Goal: Information Seeking & Learning: Learn about a topic

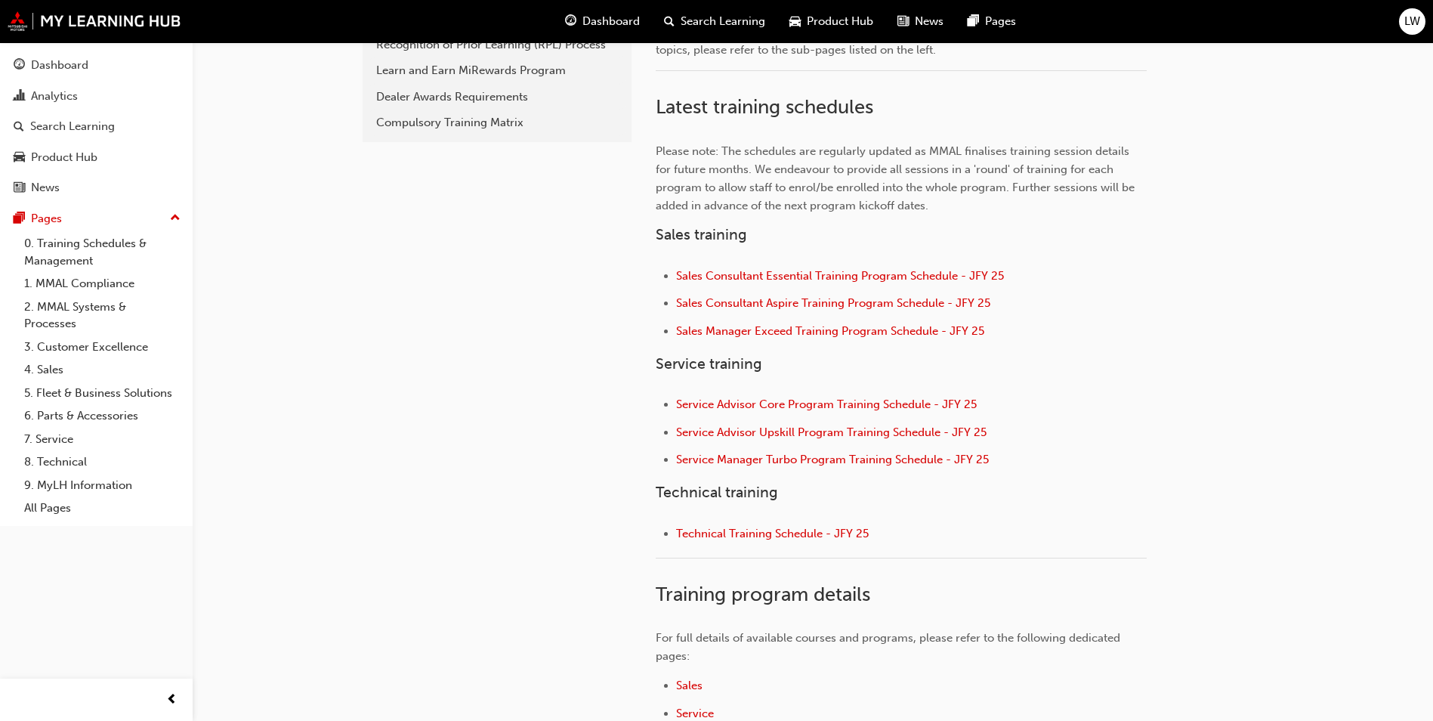
scroll to position [453, 0]
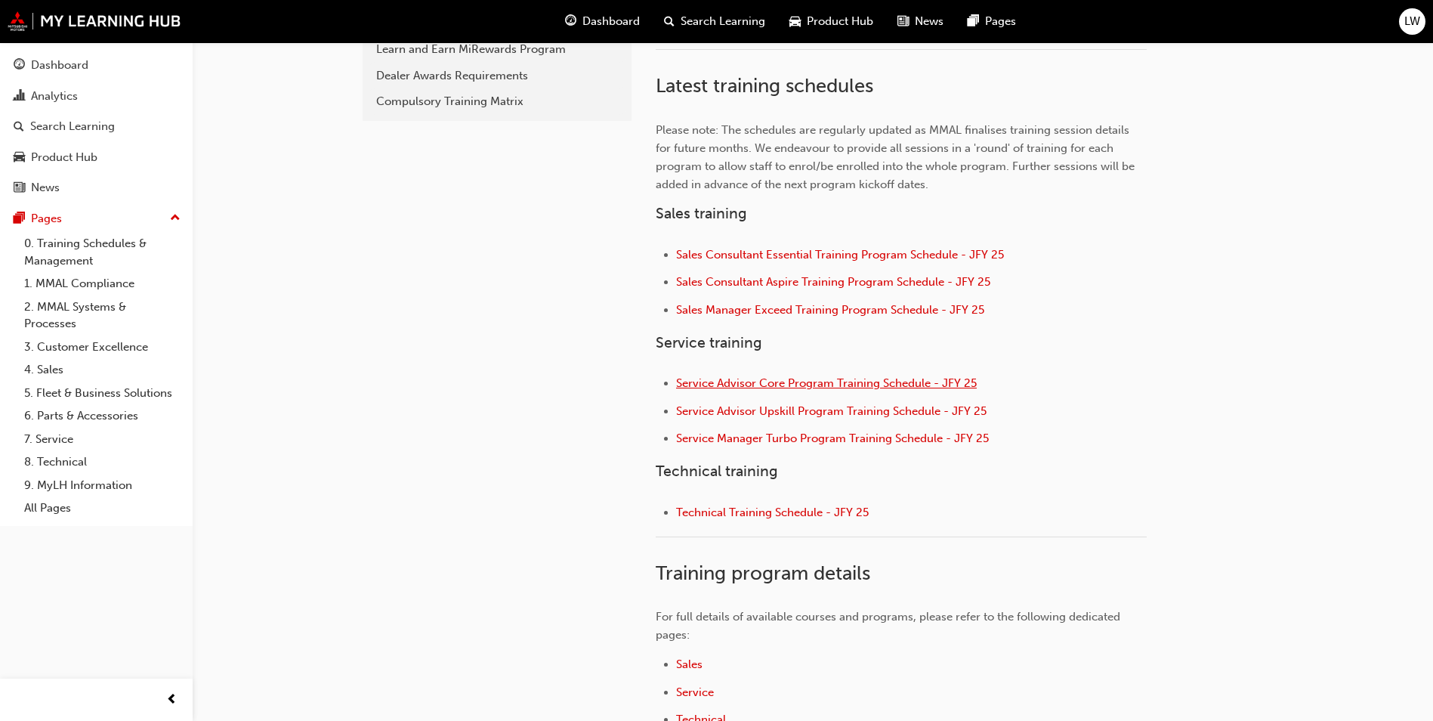
click at [882, 387] on span "Service Advisor Core Program Training Schedule - JFY 25" at bounding box center [826, 383] width 301 height 14
click at [799, 382] on span "Service Advisor Core Program Training Schedule - JFY 25" at bounding box center [826, 383] width 301 height 14
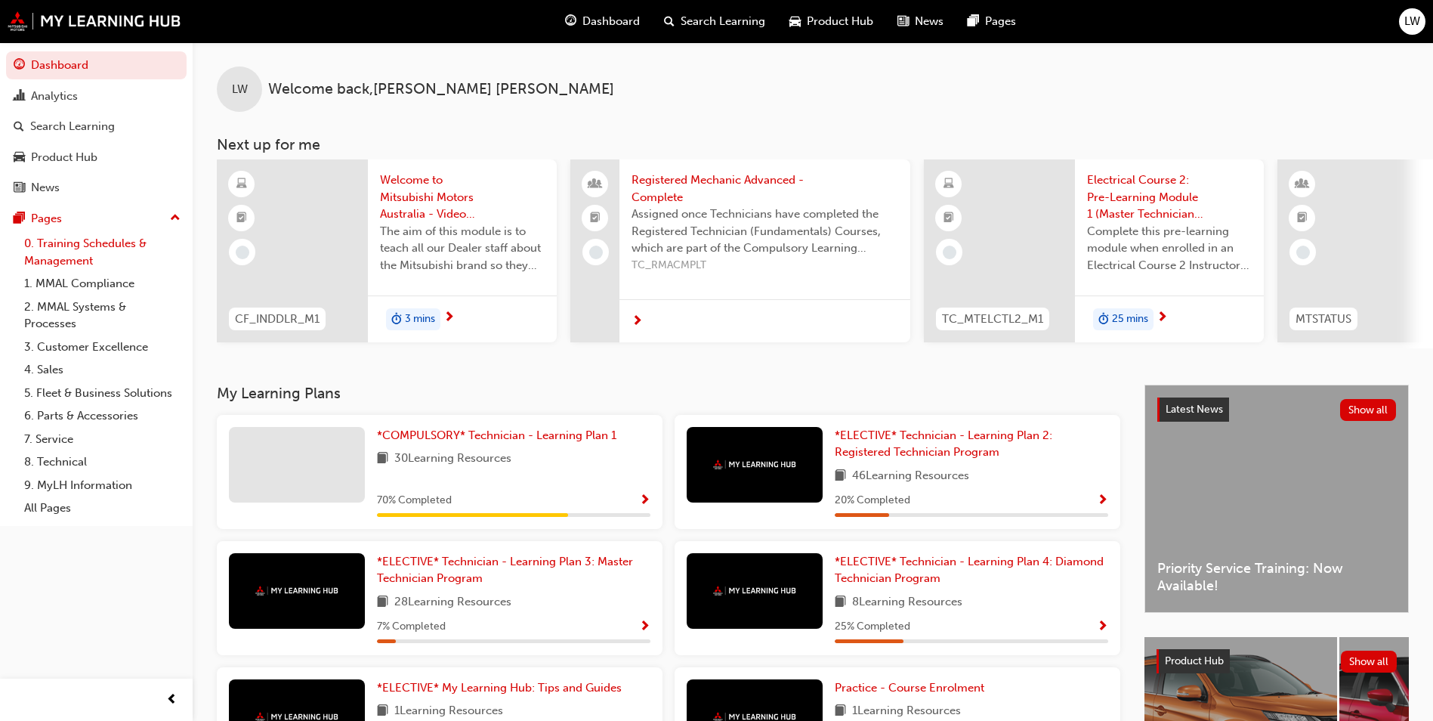
click at [82, 248] on link "0. Training Schedules & Management" at bounding box center [102, 252] width 168 height 40
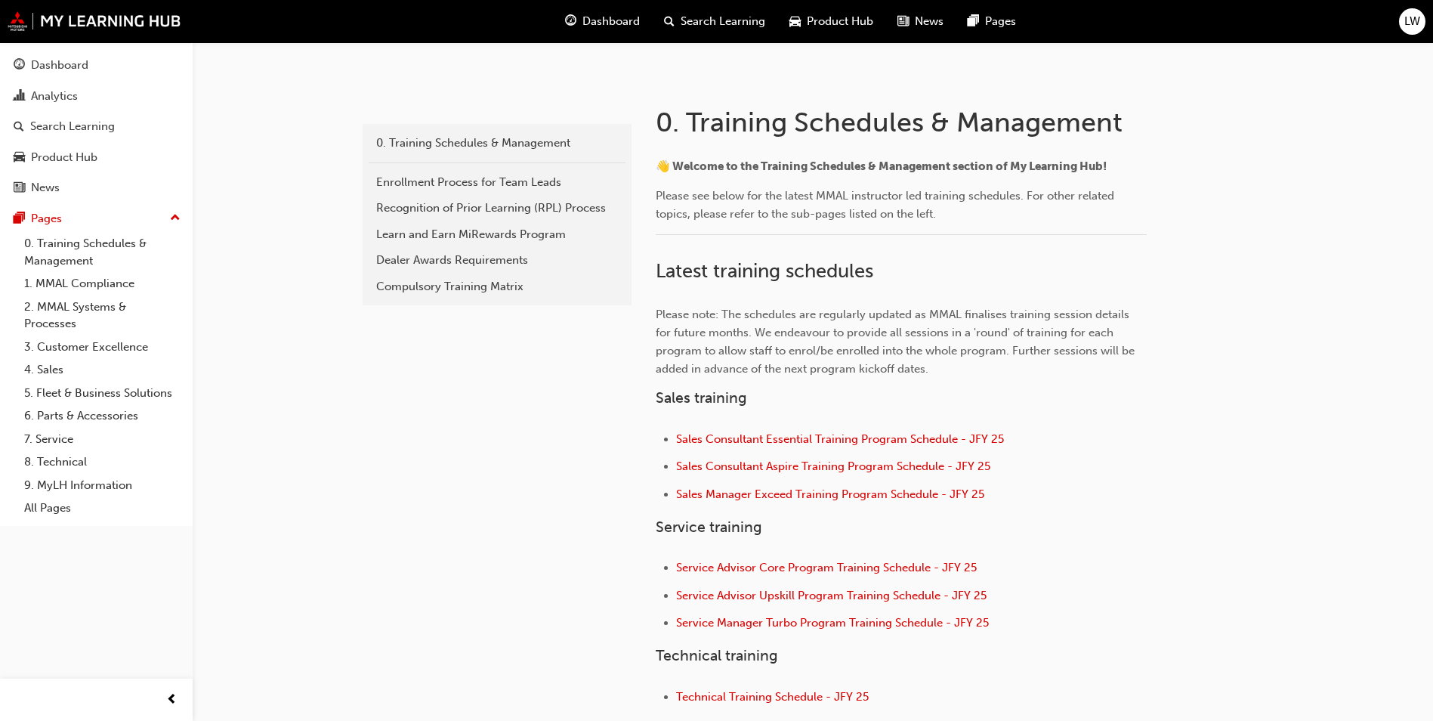
scroll to position [302, 0]
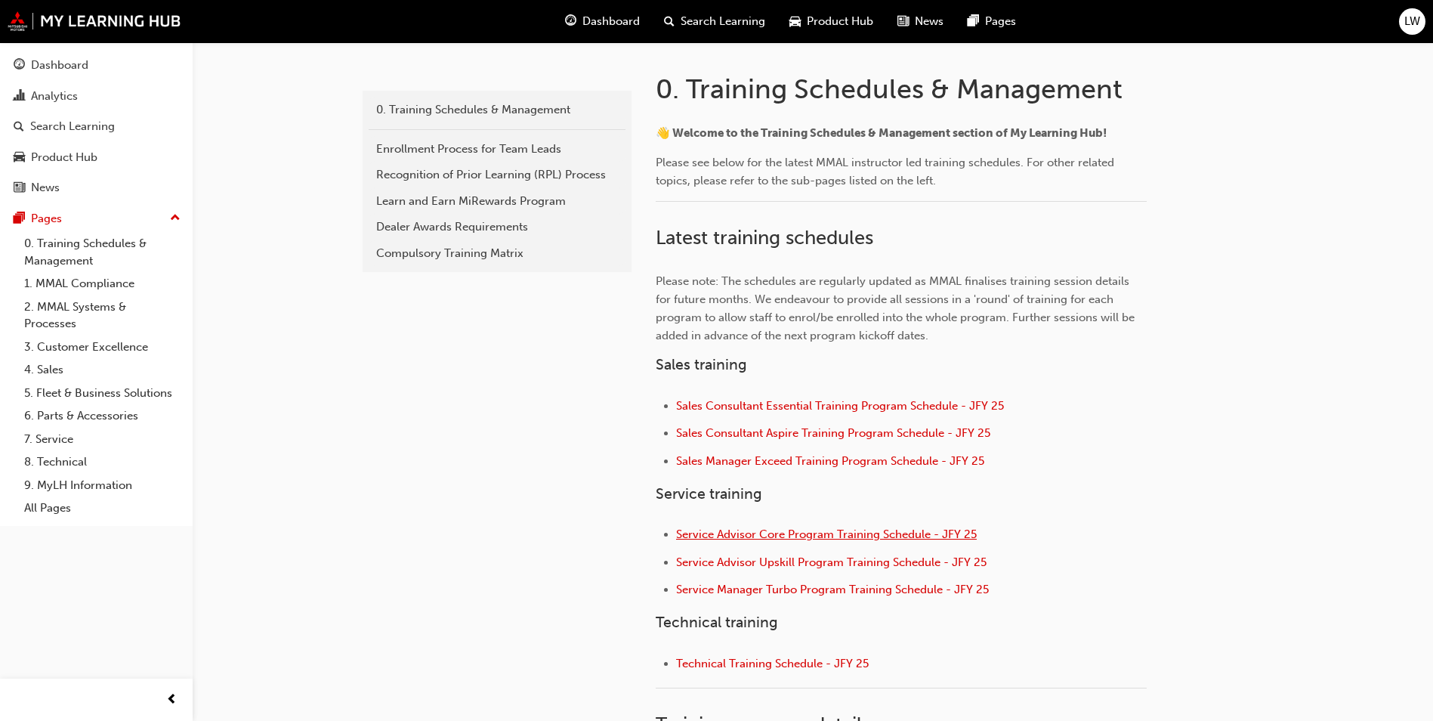
click at [925, 531] on span "Service Advisor Core Program Training Schedule - JFY 25" at bounding box center [826, 534] width 301 height 14
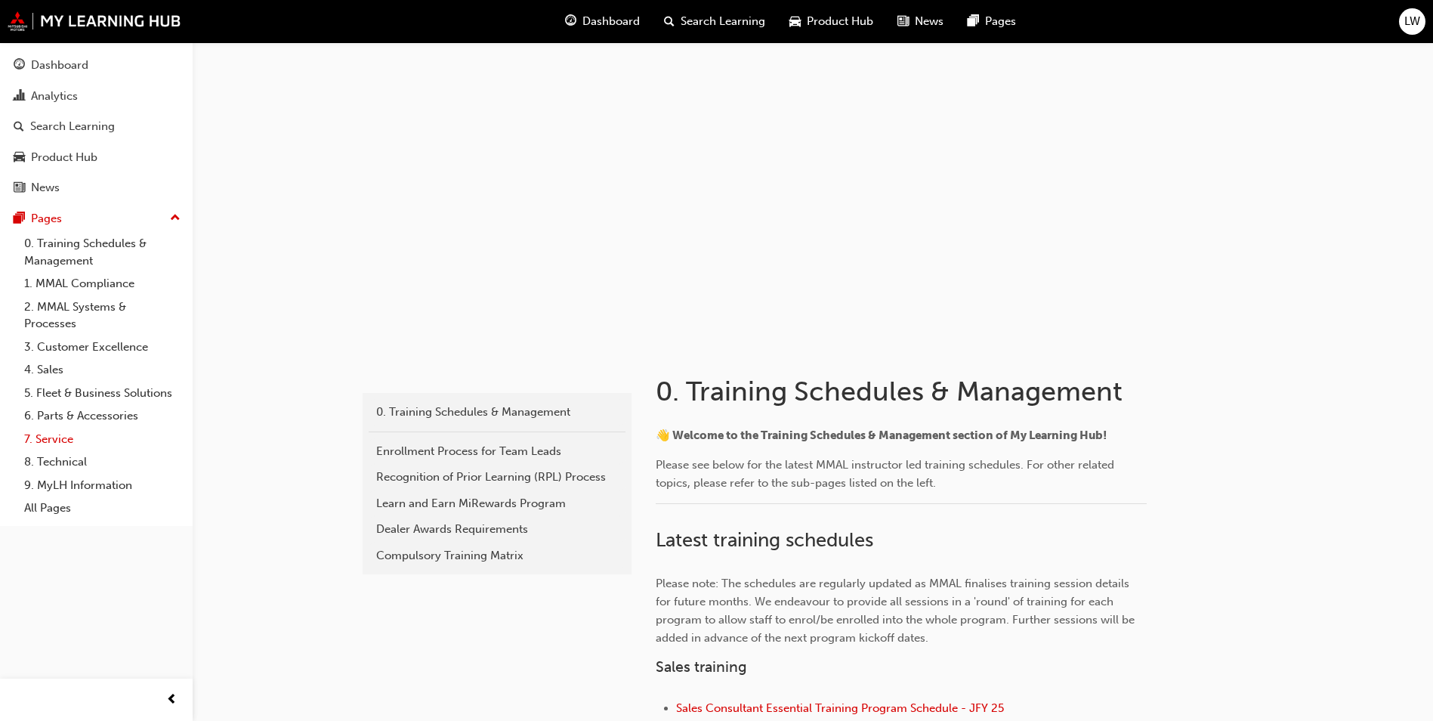
click at [52, 435] on link "7. Service" at bounding box center [102, 439] width 168 height 23
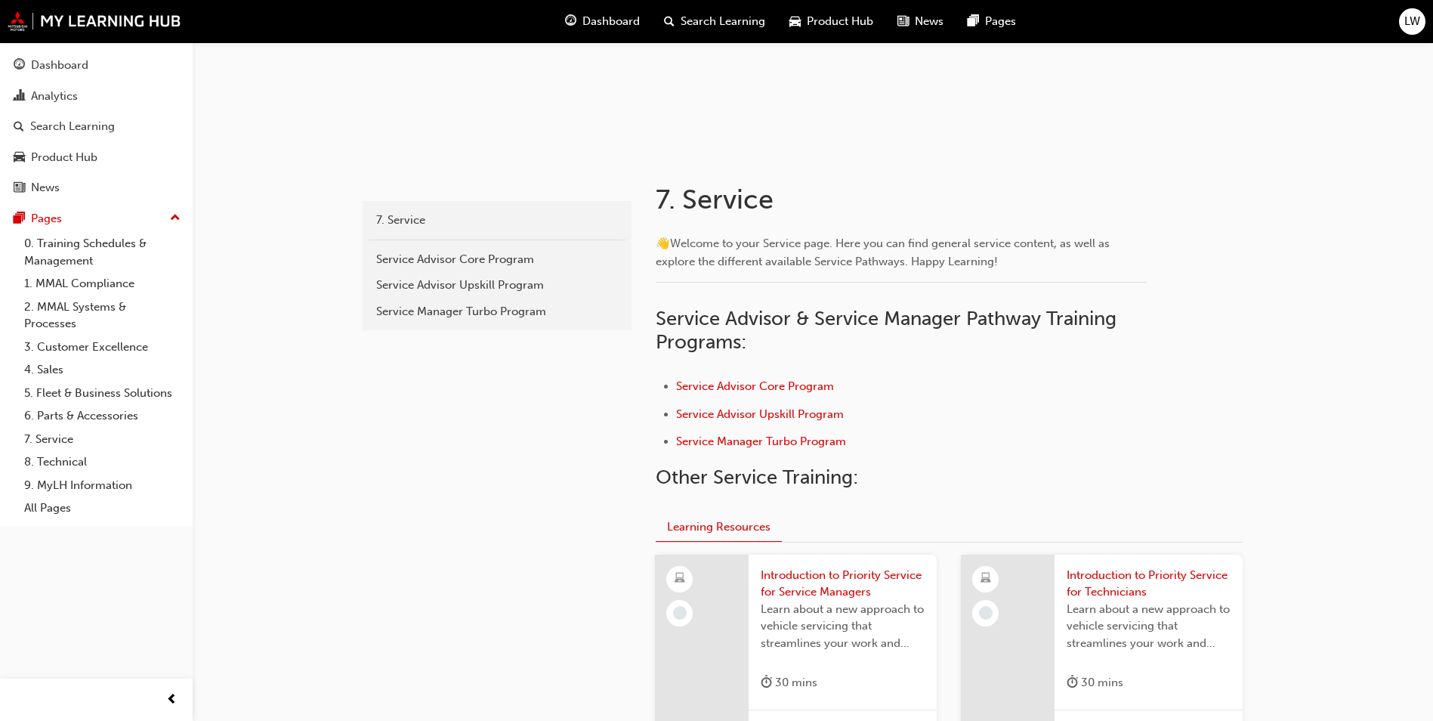
scroll to position [227, 0]
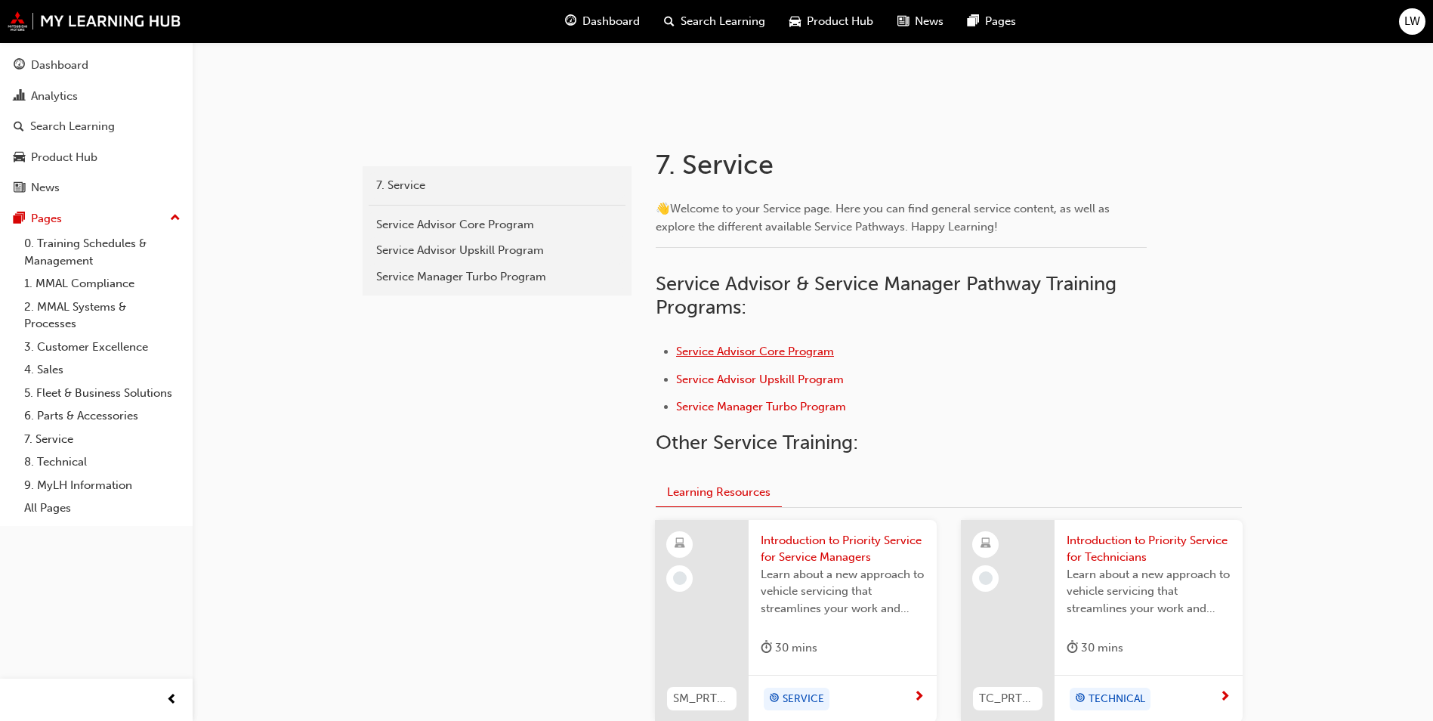
click at [771, 349] on span "Service Advisor Core Program" at bounding box center [755, 352] width 158 height 14
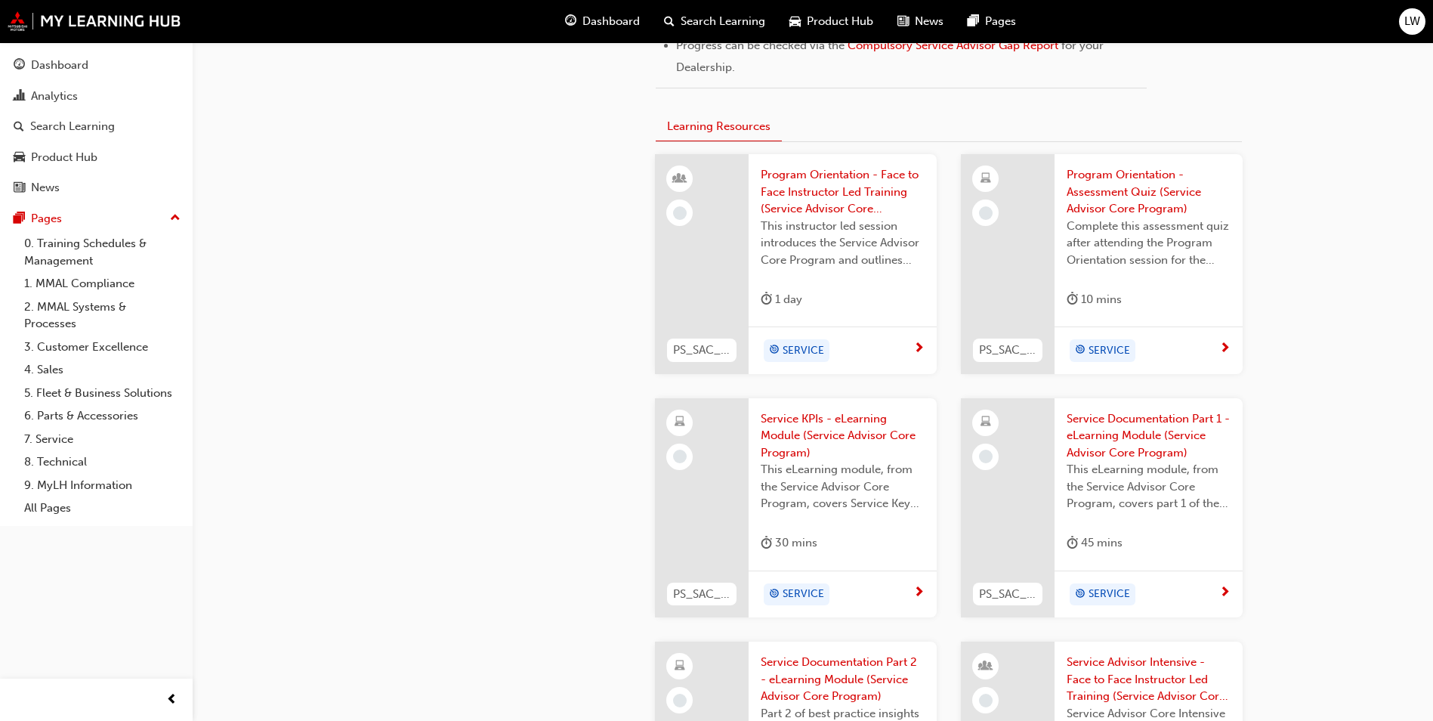
scroll to position [982, 0]
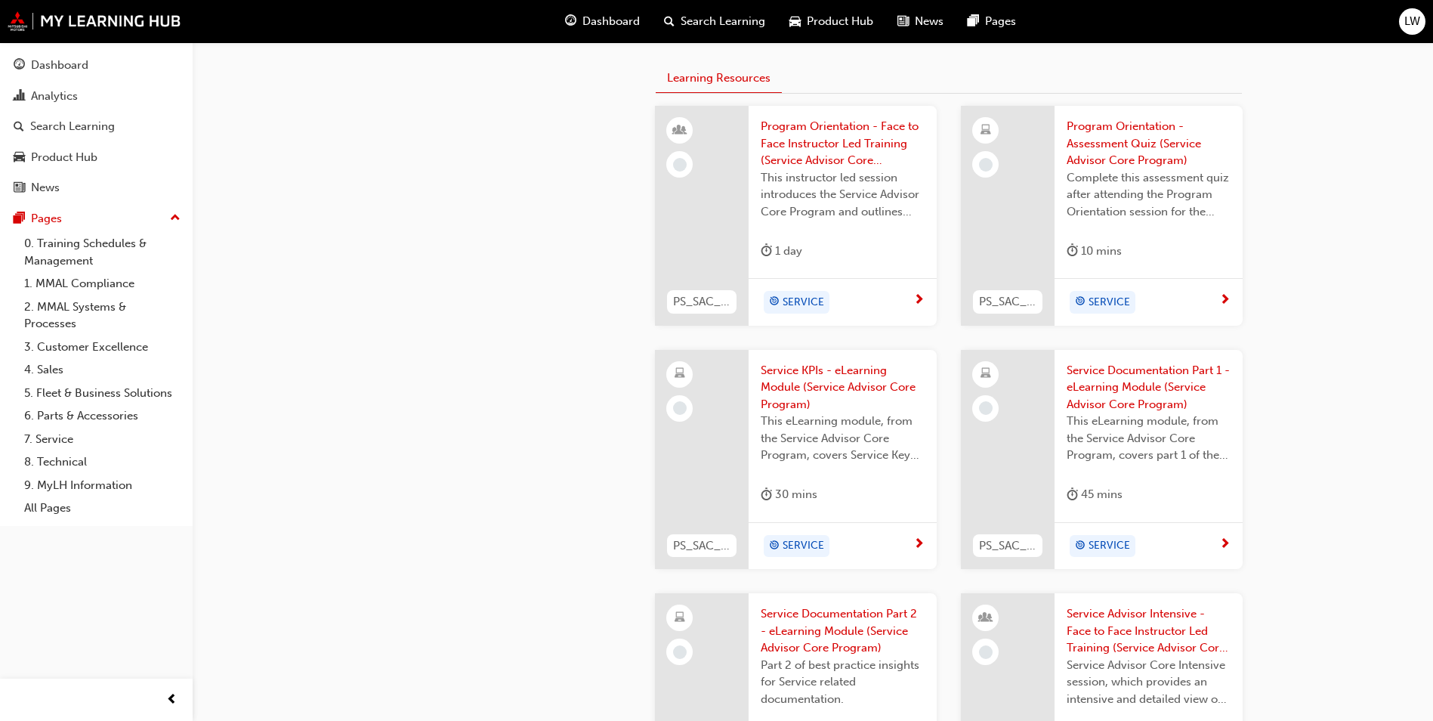
click at [829, 401] on span "Service KPIs - eLearning Module (Service Advisor Core Program)" at bounding box center [843, 387] width 164 height 51
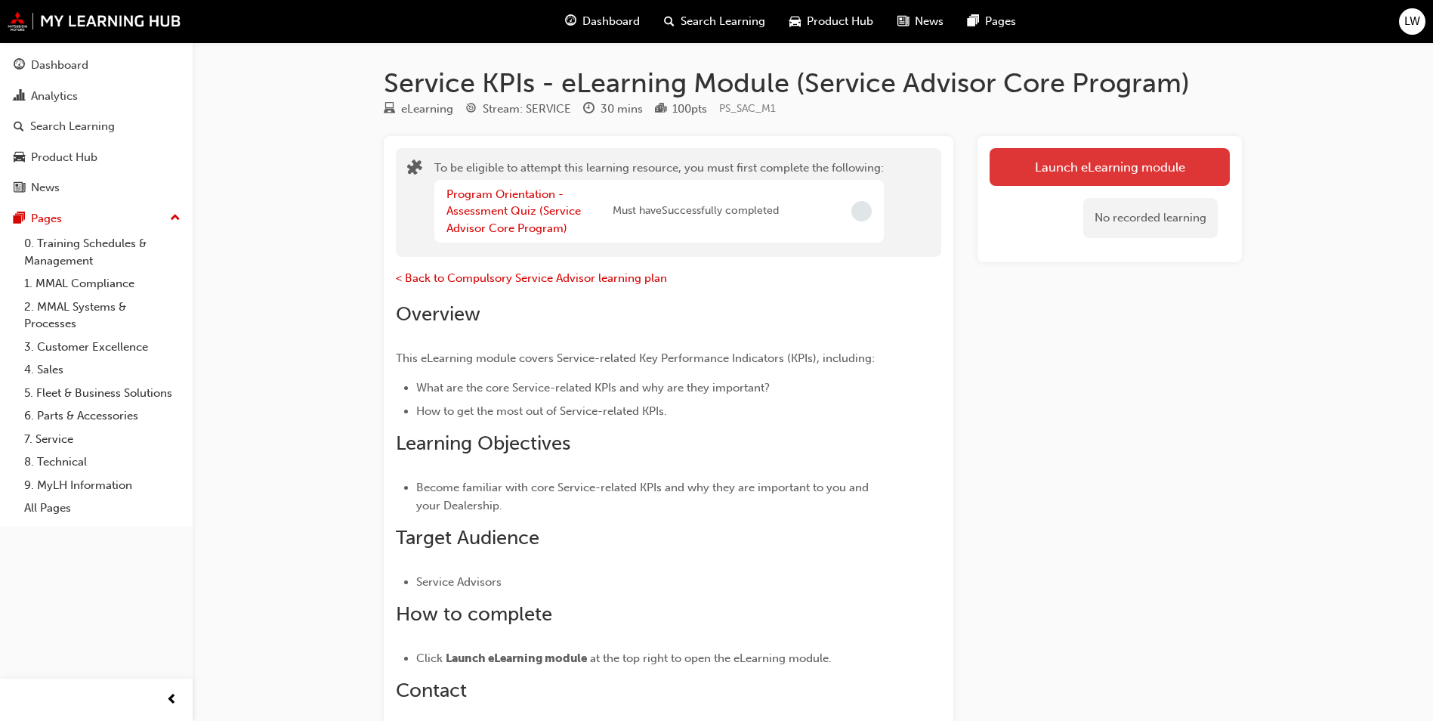
click at [1020, 173] on button "Launch eLearning module" at bounding box center [1110, 167] width 240 height 38
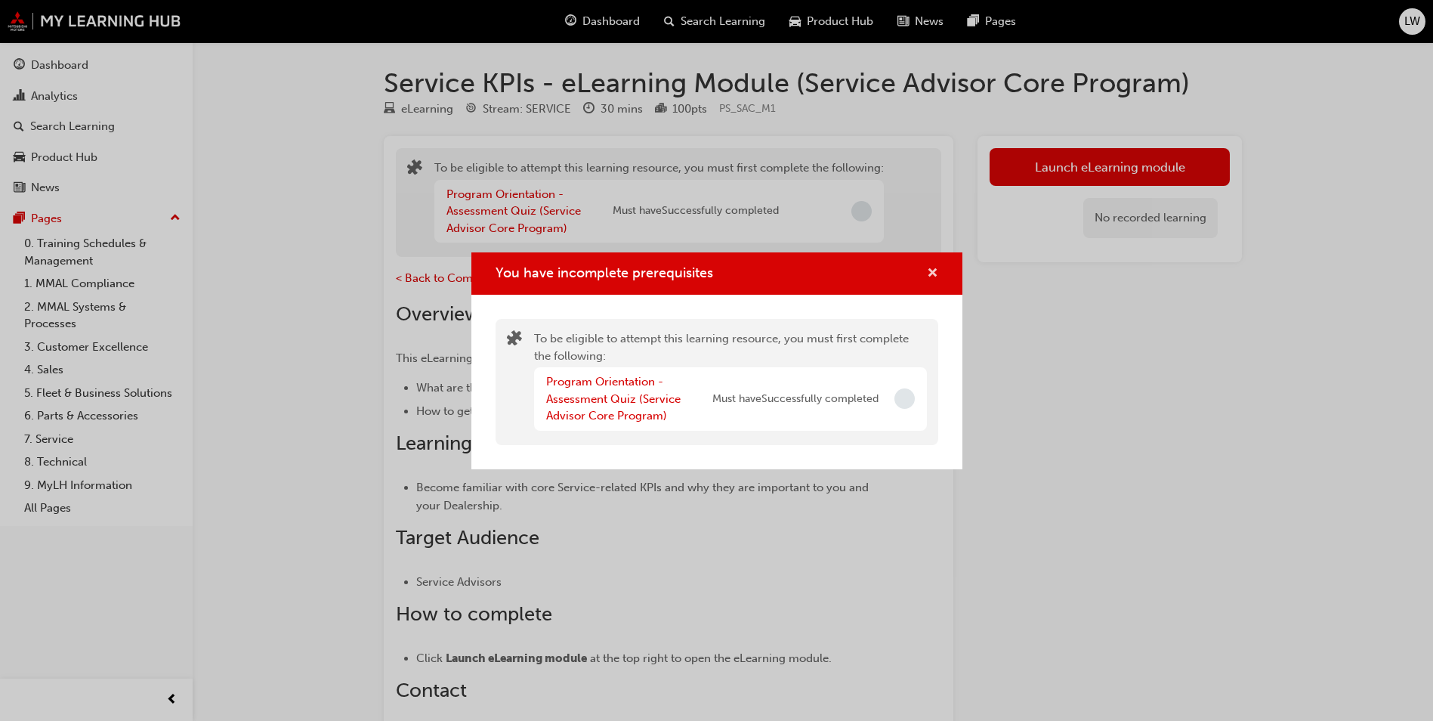
click at [935, 278] on span "cross-icon" at bounding box center [932, 274] width 11 height 14
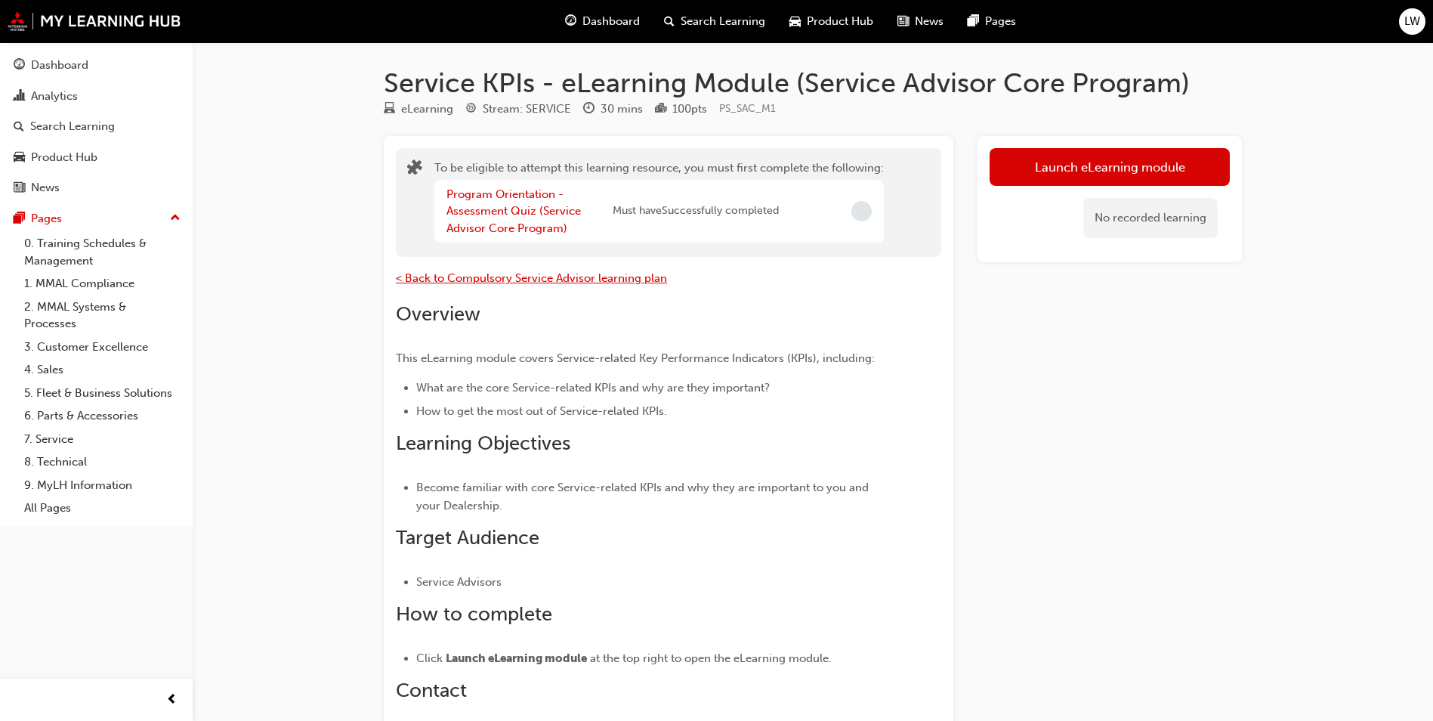
click at [574, 278] on span "< Back to Compulsory Service Advisor learning plan" at bounding box center [531, 278] width 271 height 14
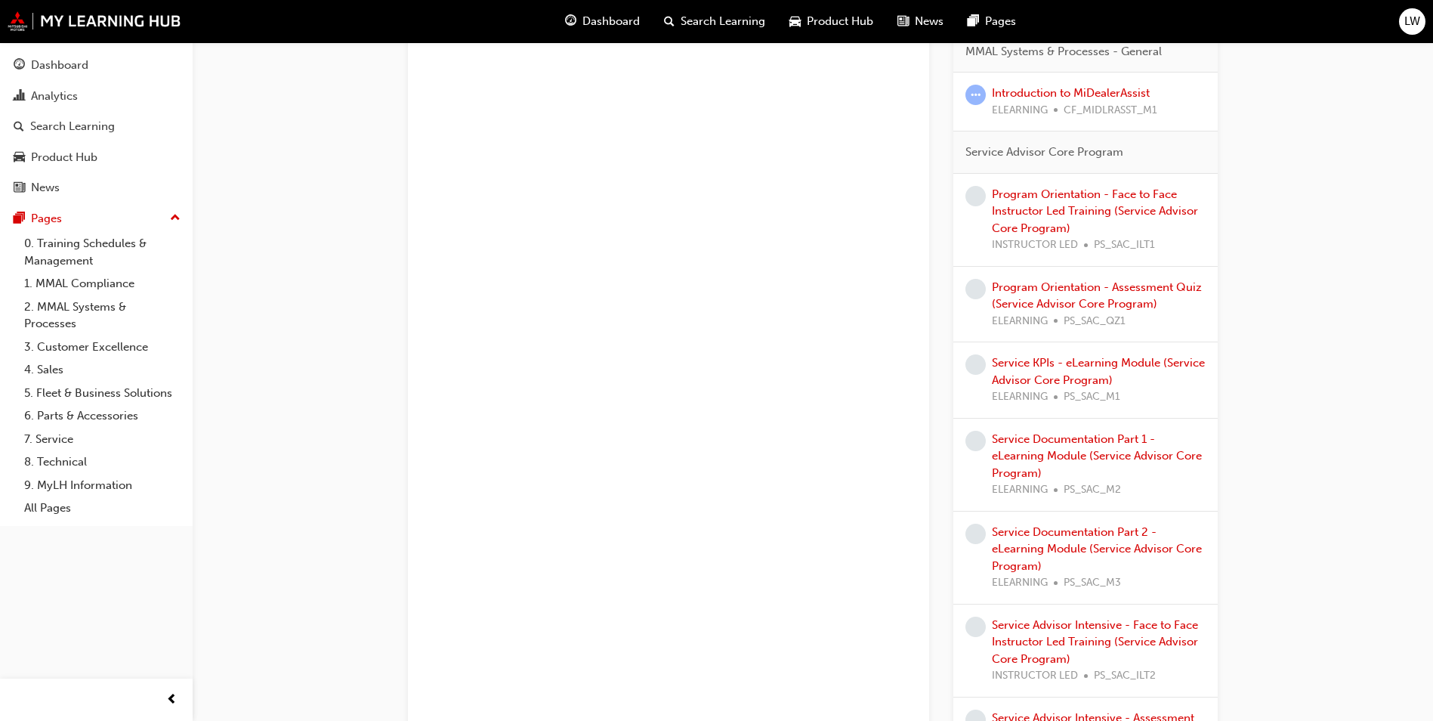
scroll to position [2191, 0]
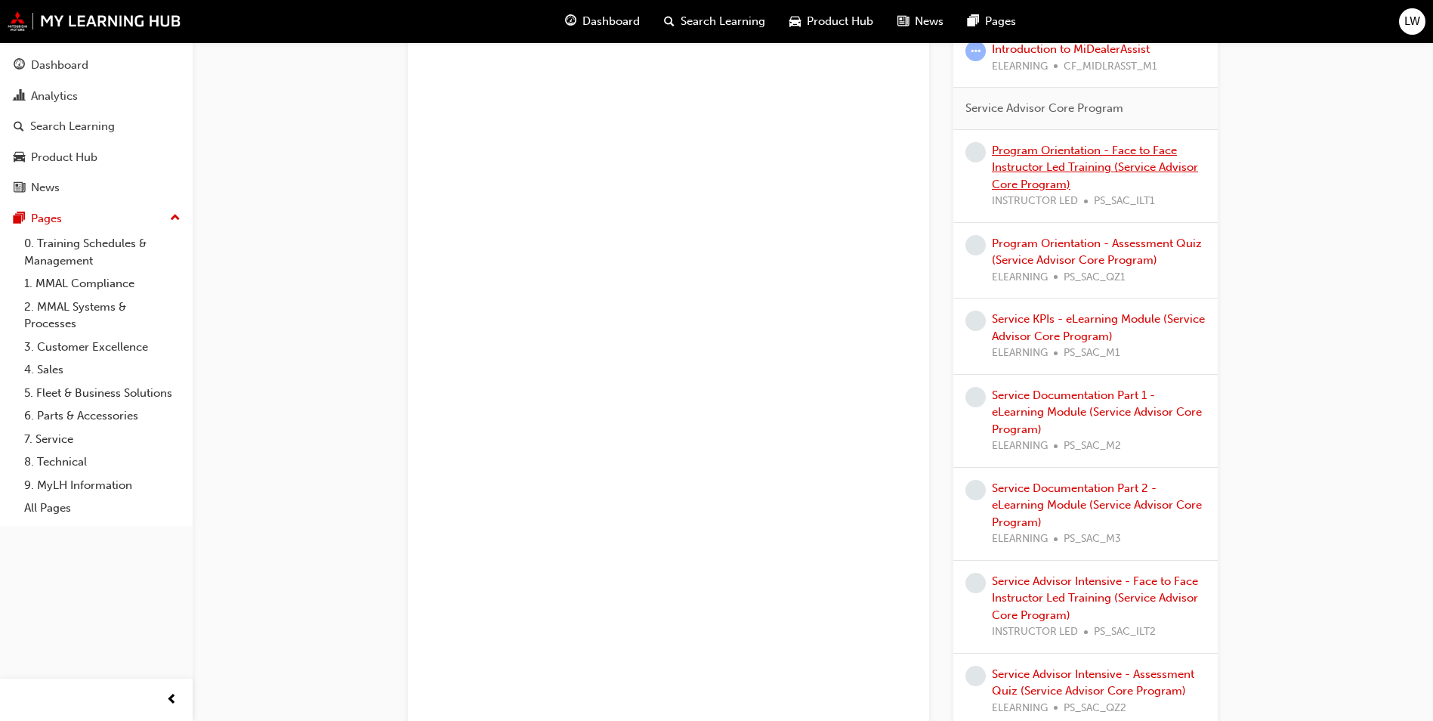
click at [1100, 152] on link "Program Orientation - Face to Face Instructor Led Training (Service Advisor Cor…" at bounding box center [1095, 168] width 206 height 48
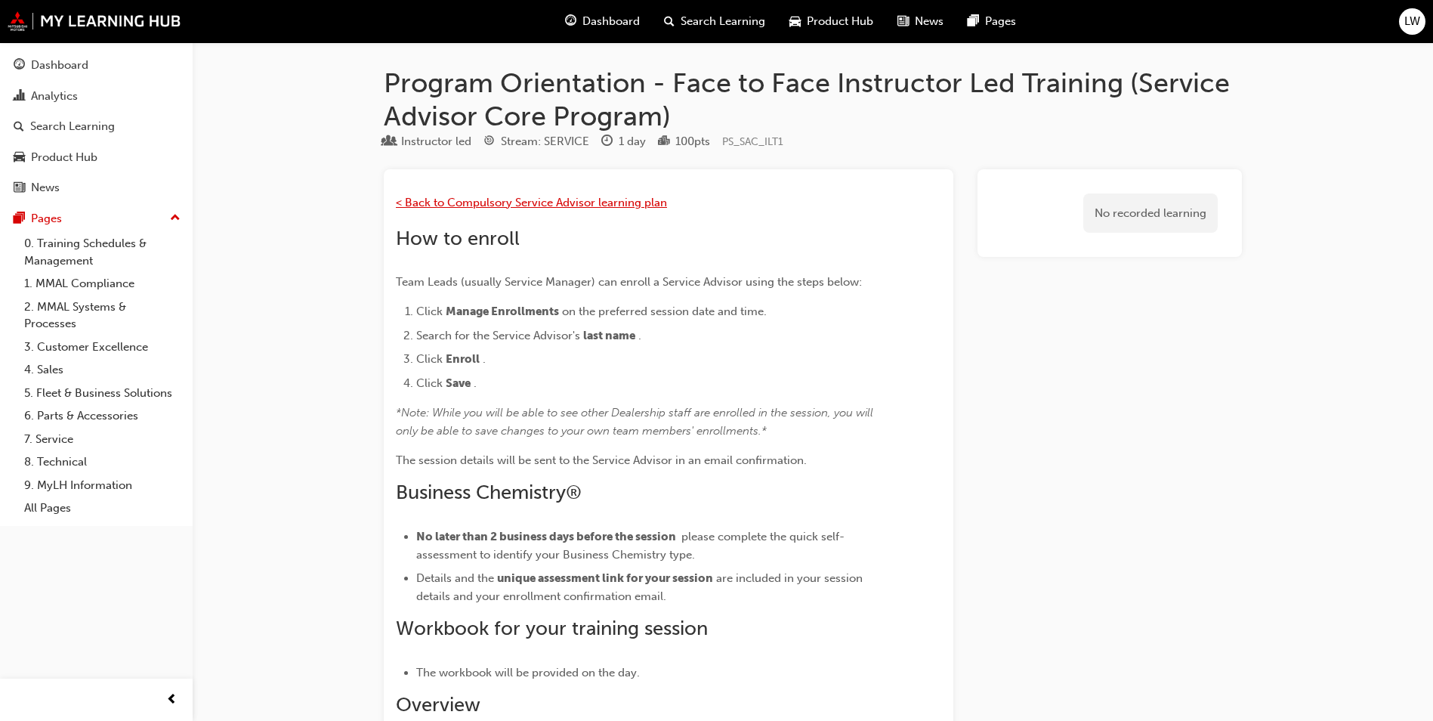
click at [488, 197] on span "< Back to Compulsory Service Advisor learning plan" at bounding box center [531, 203] width 271 height 14
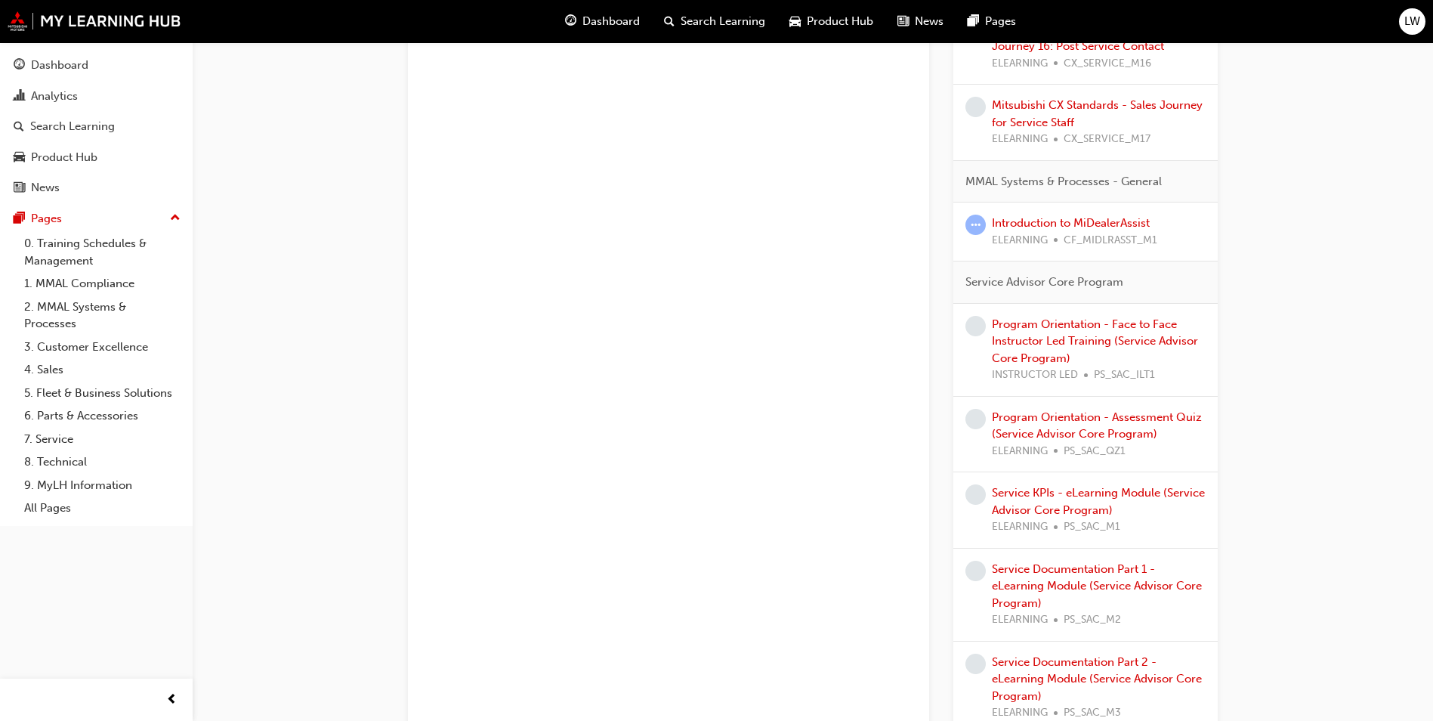
scroll to position [2040, 0]
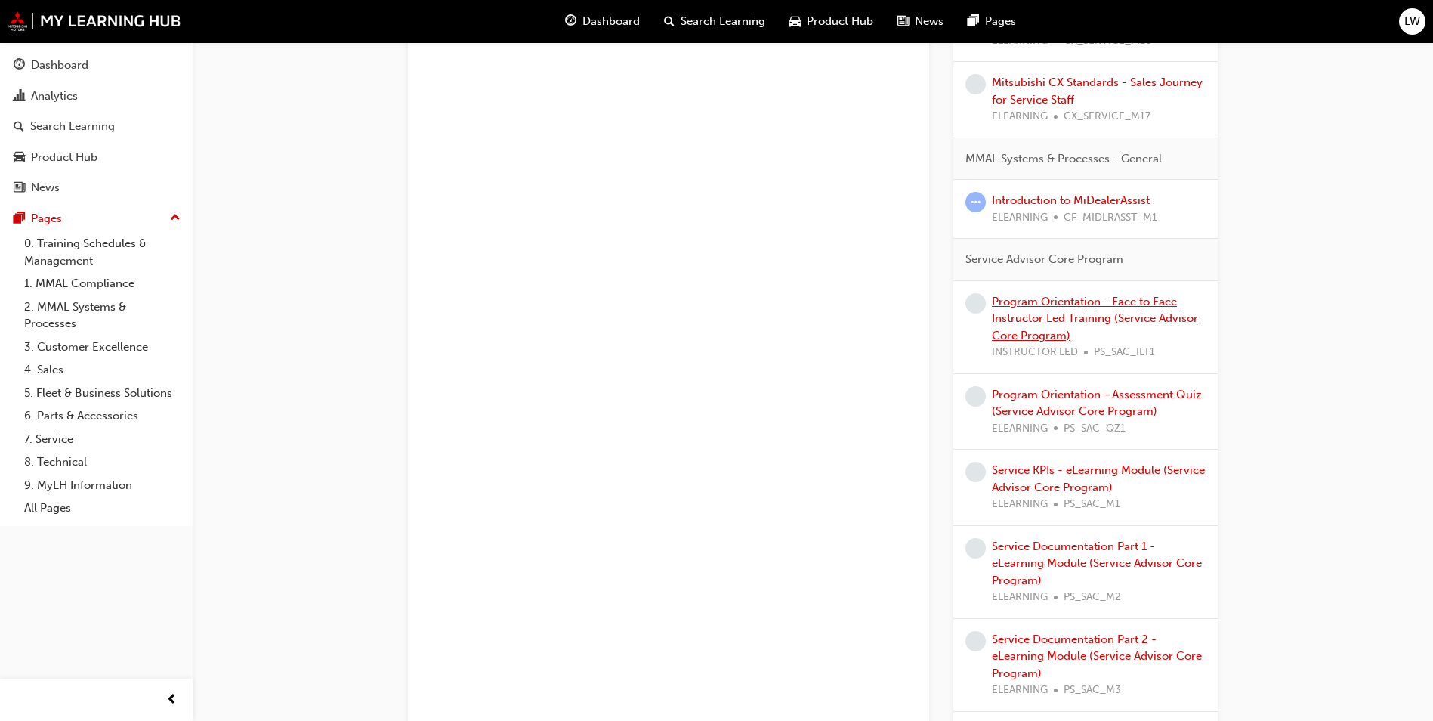
click at [1000, 333] on link "Program Orientation - Face to Face Instructor Led Training (Service Advisor Cor…" at bounding box center [1095, 319] width 206 height 48
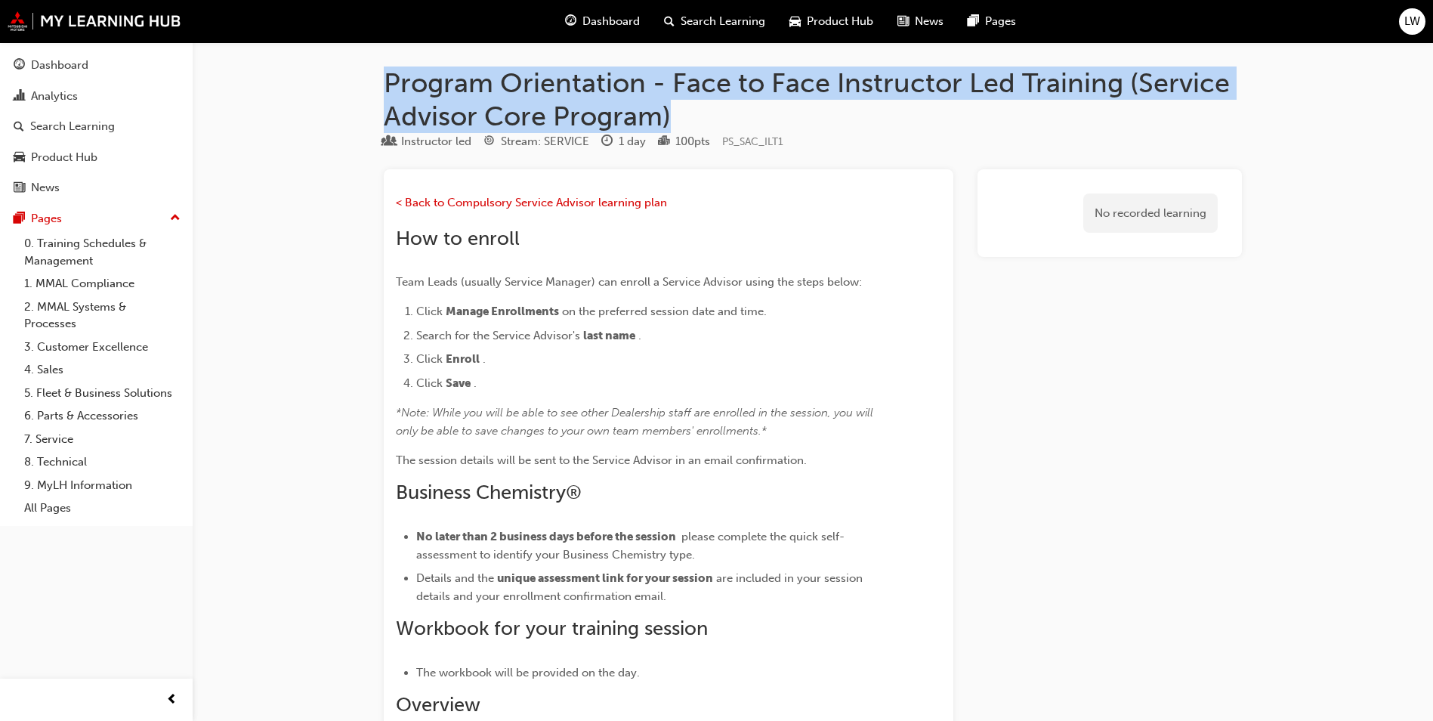
drag, startPoint x: 669, startPoint y: 115, endPoint x: 350, endPoint y: 91, distance: 320.4
copy h1 "Program Orientation - Face to Face Instructor Led Training (Service Advisor Cor…"
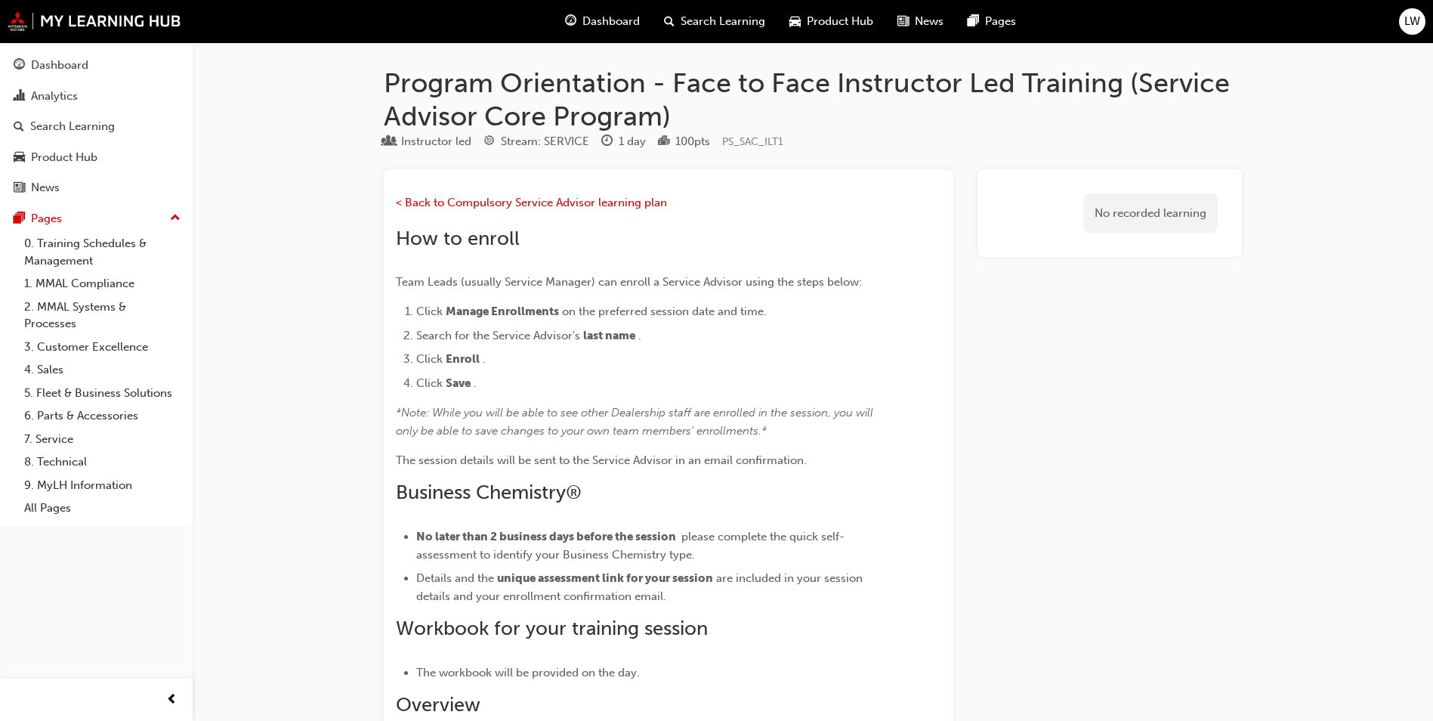
click at [853, 137] on div "Instructor led Stream: SERVICE 1 day 100 pts PS_SAC_ILT1" at bounding box center [813, 144] width 858 height 25
click at [65, 434] on link "7. Service" at bounding box center [102, 439] width 168 height 23
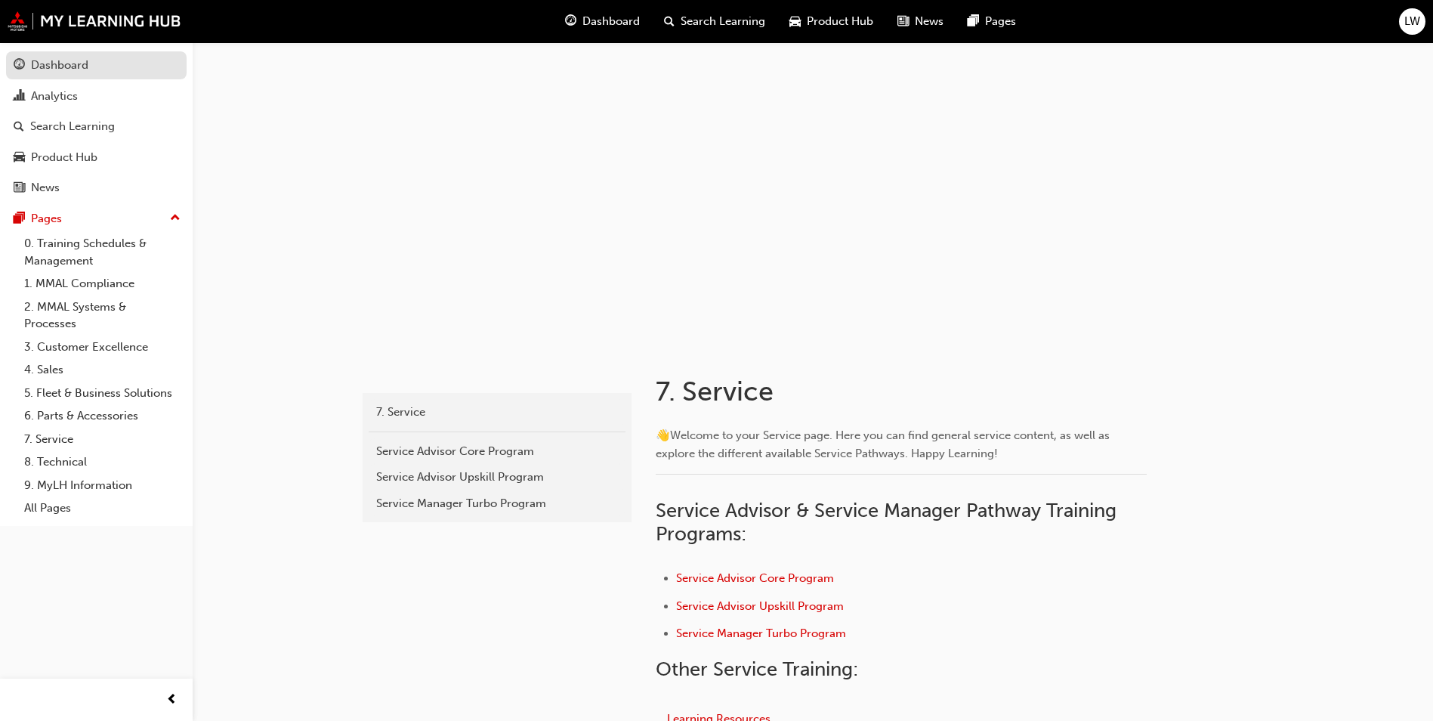
click at [83, 66] on div "Dashboard" at bounding box center [59, 65] width 57 height 17
